Goal: Task Accomplishment & Management: Use online tool/utility

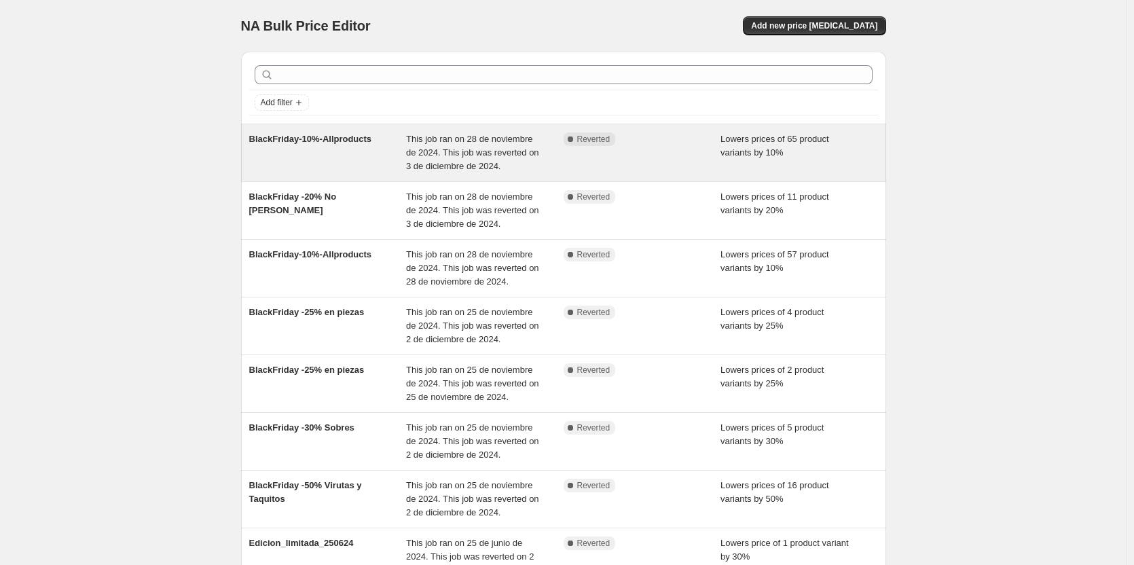
click at [331, 147] on div "BlackFriday-10%-Allproducts" at bounding box center [328, 152] width 158 height 41
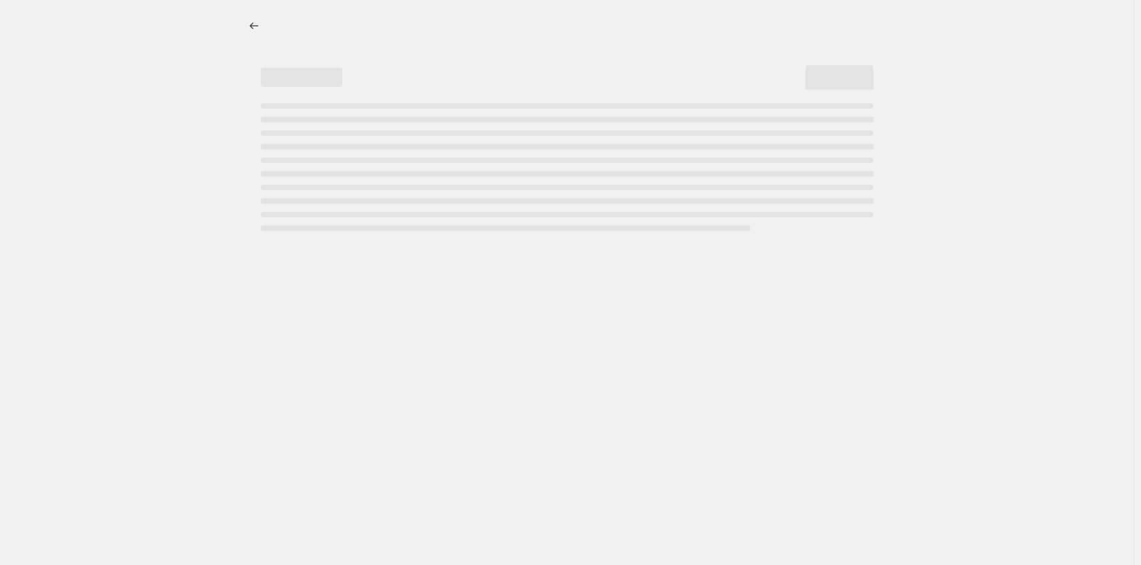
select select "percentage"
select select "collection"
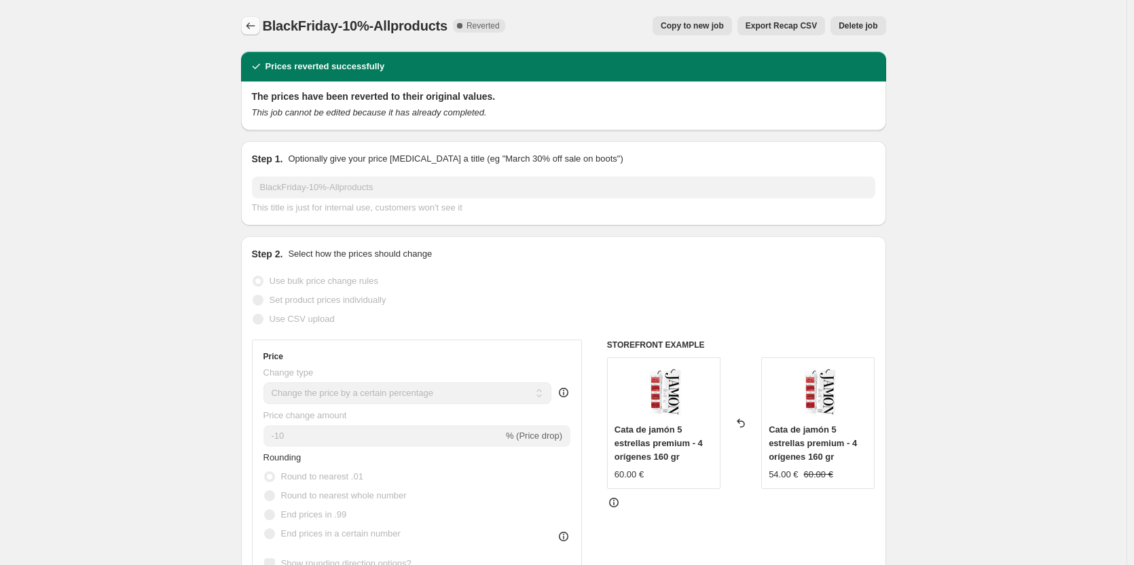
click at [255, 25] on icon "Price change jobs" at bounding box center [251, 26] width 14 height 14
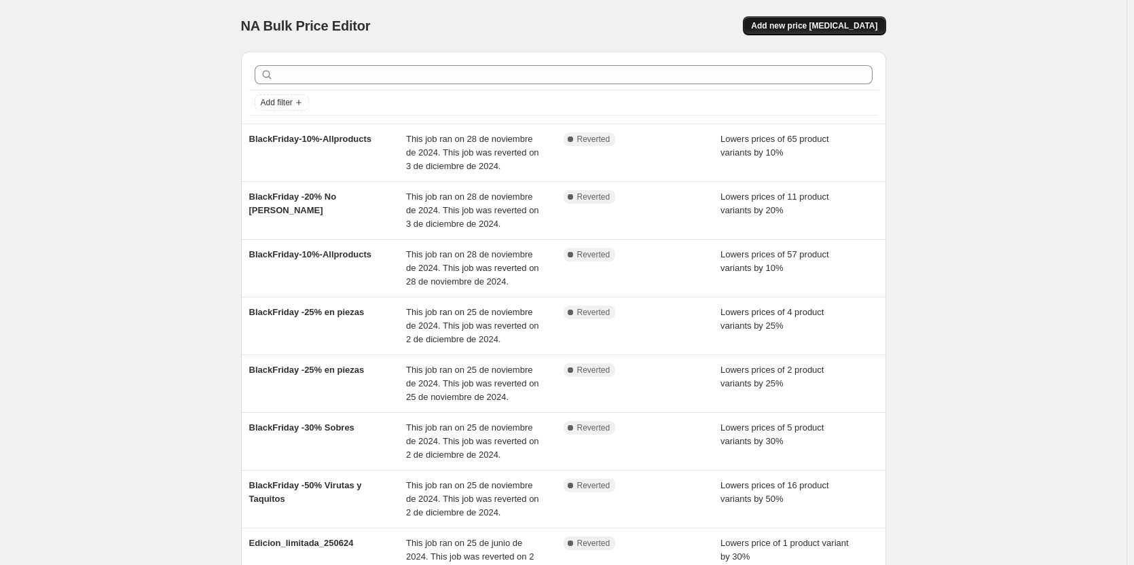
click at [799, 18] on button "Add new price [MEDICAL_DATA]" at bounding box center [814, 25] width 143 height 19
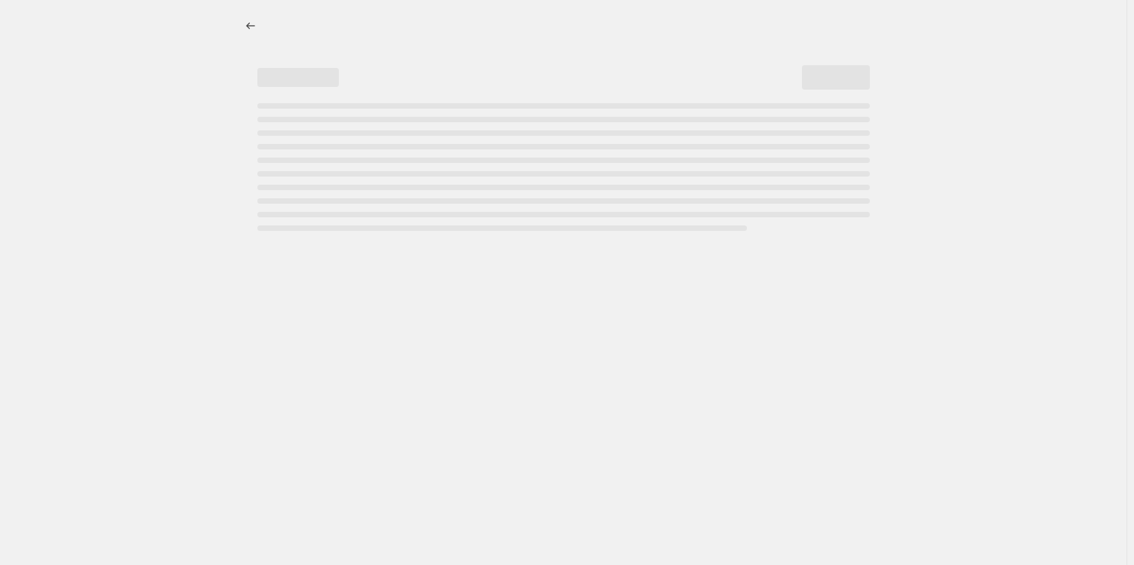
select select "percentage"
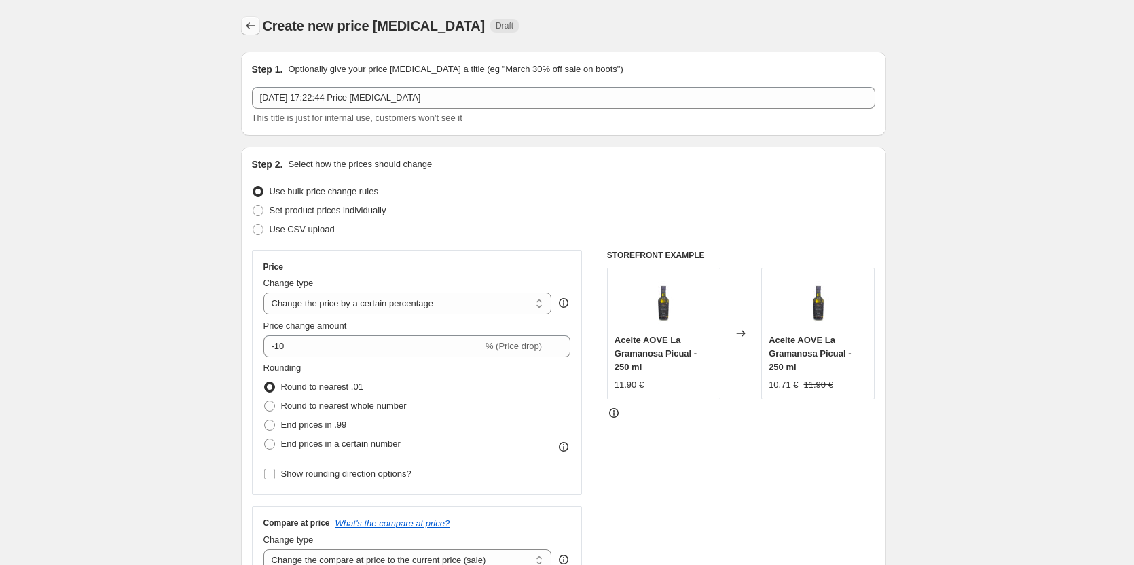
click at [260, 32] on button "Price change jobs" at bounding box center [250, 25] width 19 height 19
